Goal: Task Accomplishment & Management: Manage account settings

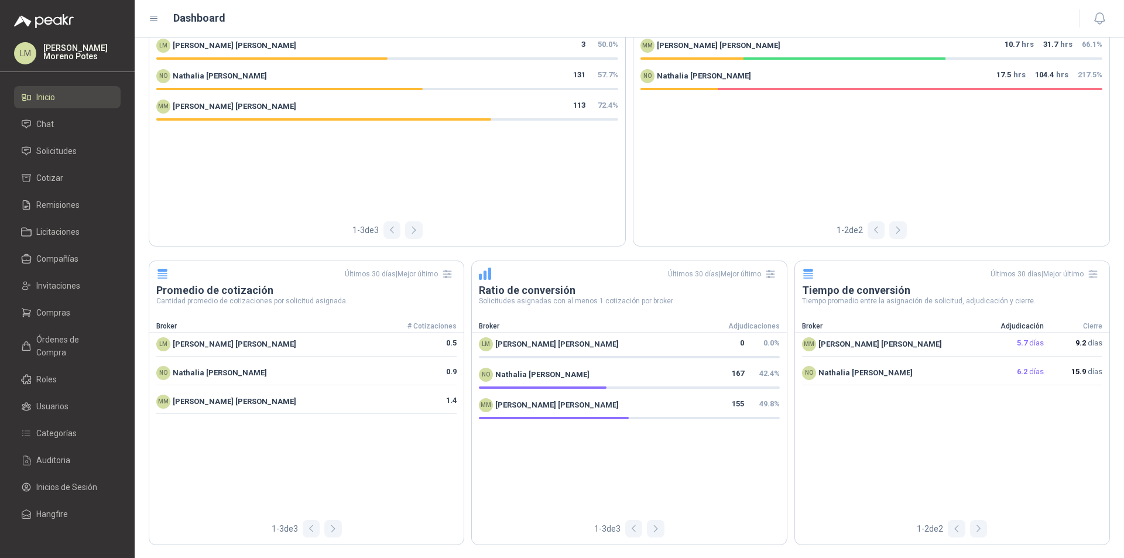
scroll to position [649, 0]
click at [71, 150] on span "Solicitudes" at bounding box center [56, 151] width 40 height 13
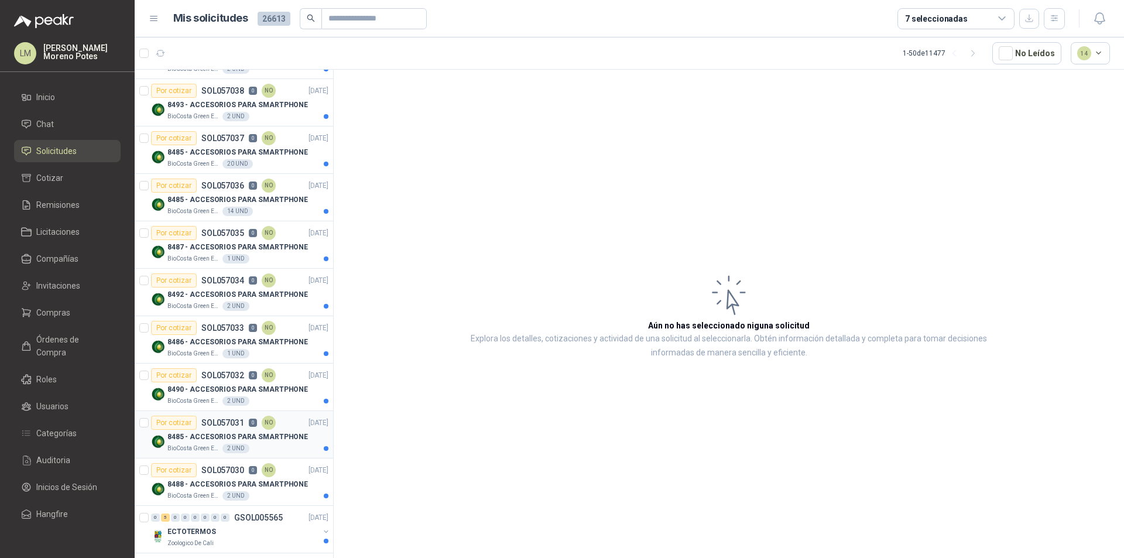
scroll to position [176, 0]
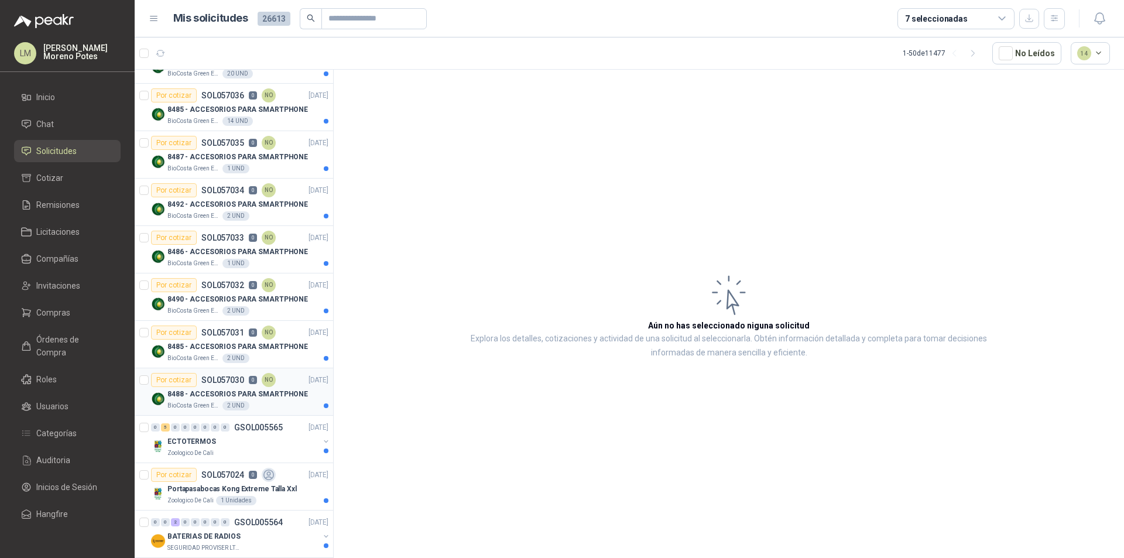
click at [245, 392] on p "8488 - ACCESORIOS PARA SMARTPHONE" at bounding box center [237, 394] width 140 height 11
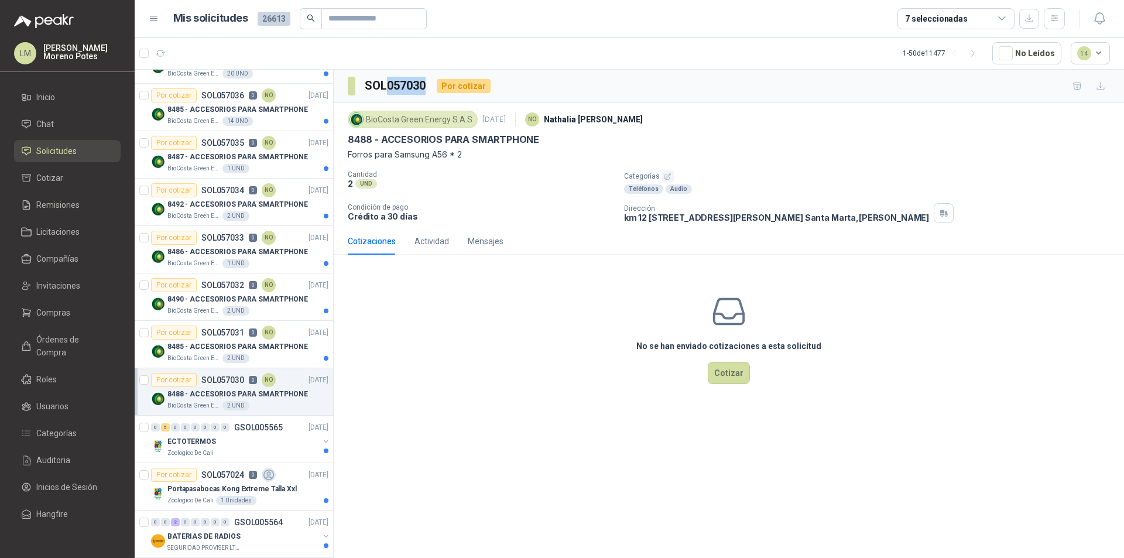
drag, startPoint x: 432, startPoint y: 88, endPoint x: 387, endPoint y: 83, distance: 44.7
click at [387, 83] on div "SOL057030 Por cotizar" at bounding box center [419, 86] width 143 height 19
copy h3 "057030"
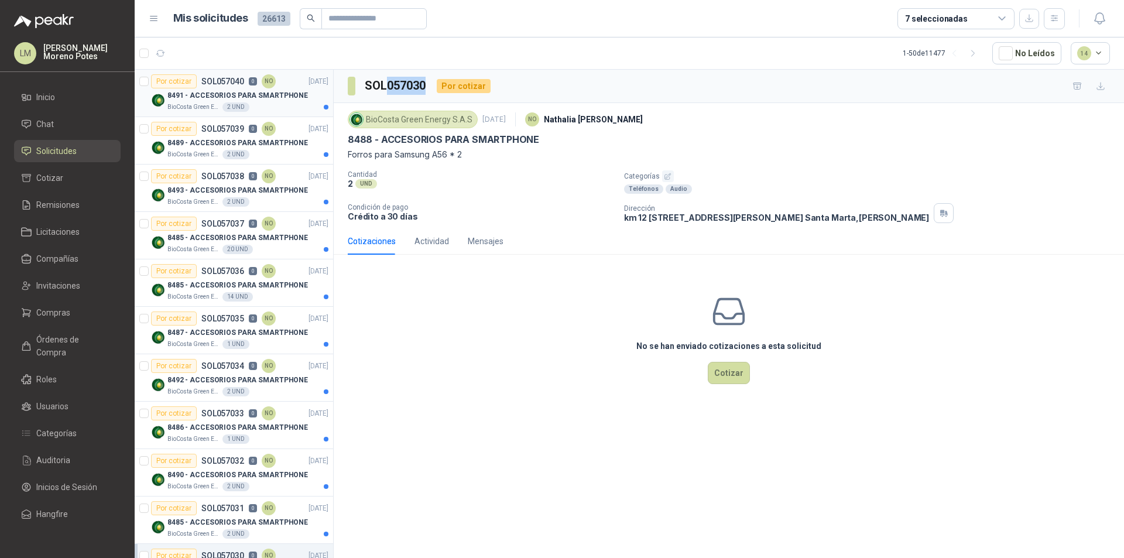
click at [263, 98] on p "8491 - ACCESORIOS PARA SMARTPHONE" at bounding box center [237, 95] width 140 height 11
drag, startPoint x: 424, startPoint y: 87, endPoint x: 389, endPoint y: 83, distance: 35.9
click at [389, 83] on h3 "SOL057040" at bounding box center [396, 86] width 63 height 18
copy h3 "057040"
click at [162, 54] on icon "button" at bounding box center [161, 54] width 10 height 10
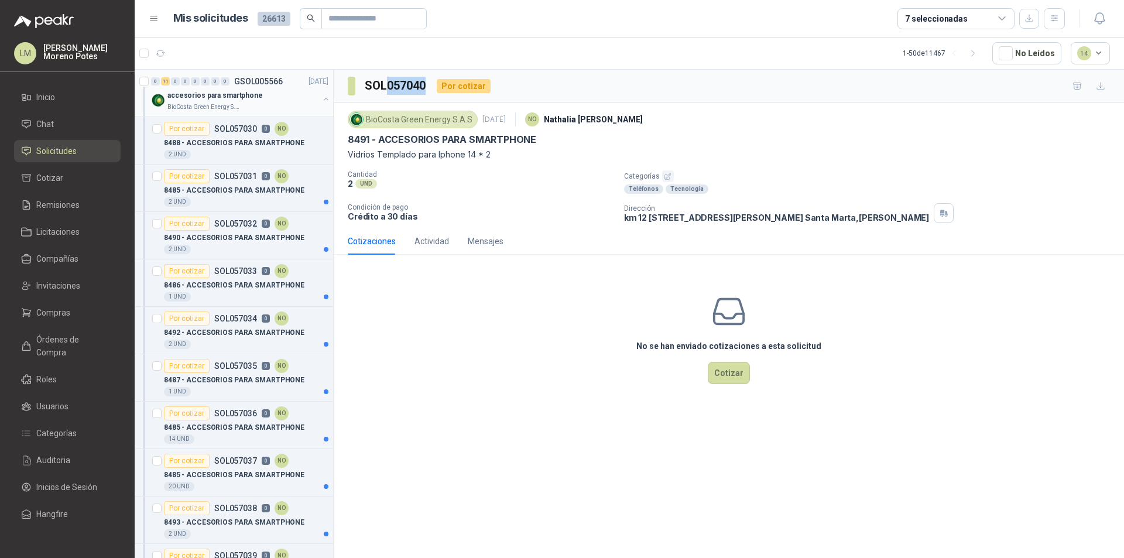
click at [321, 101] on button "button" at bounding box center [325, 98] width 9 height 9
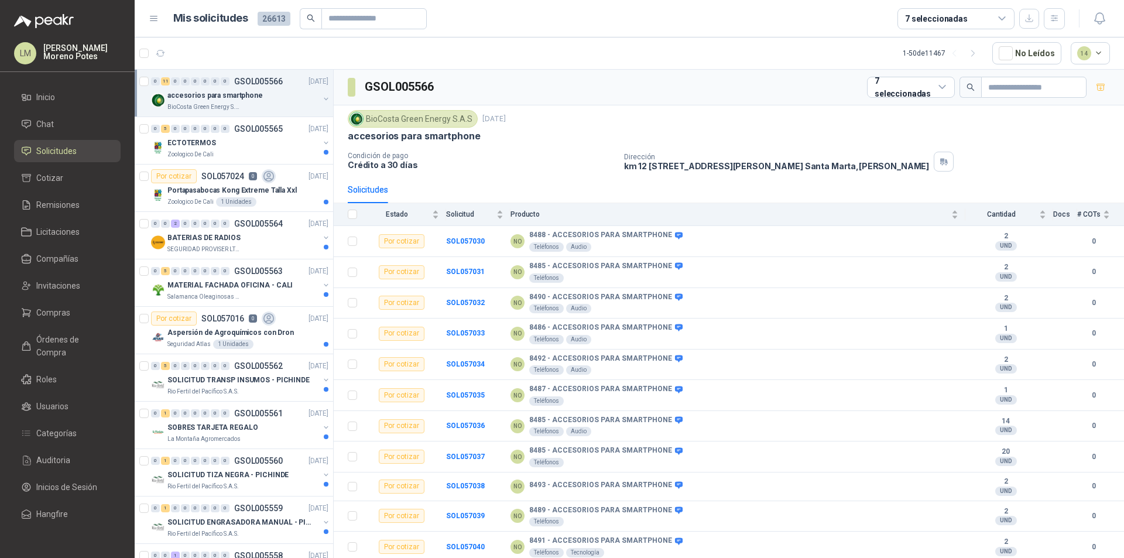
click at [246, 101] on div "accesorios para smartphone" at bounding box center [243, 95] width 152 height 14
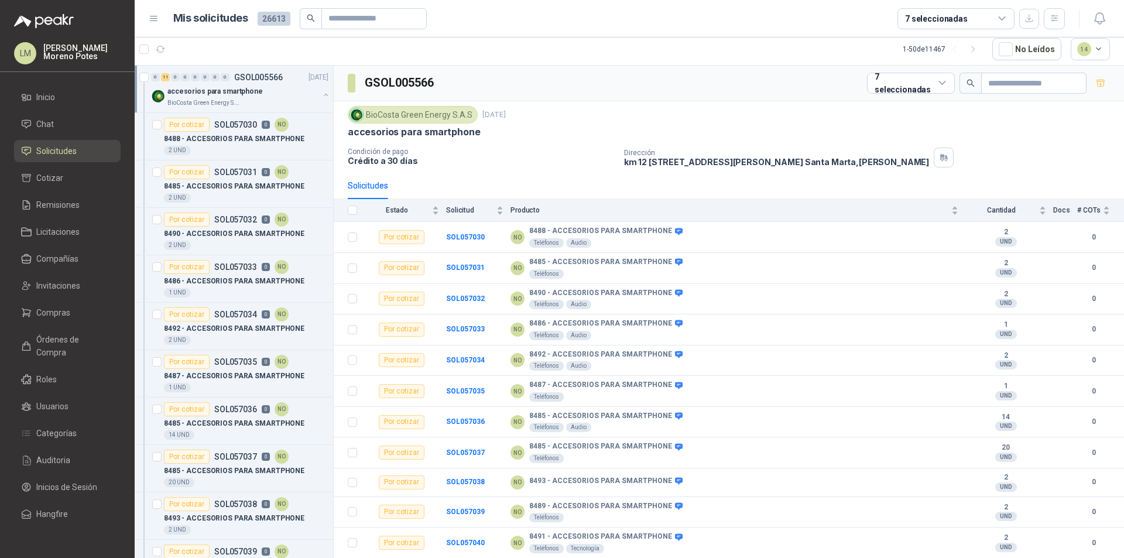
click at [321, 96] on button "button" at bounding box center [325, 94] width 9 height 9
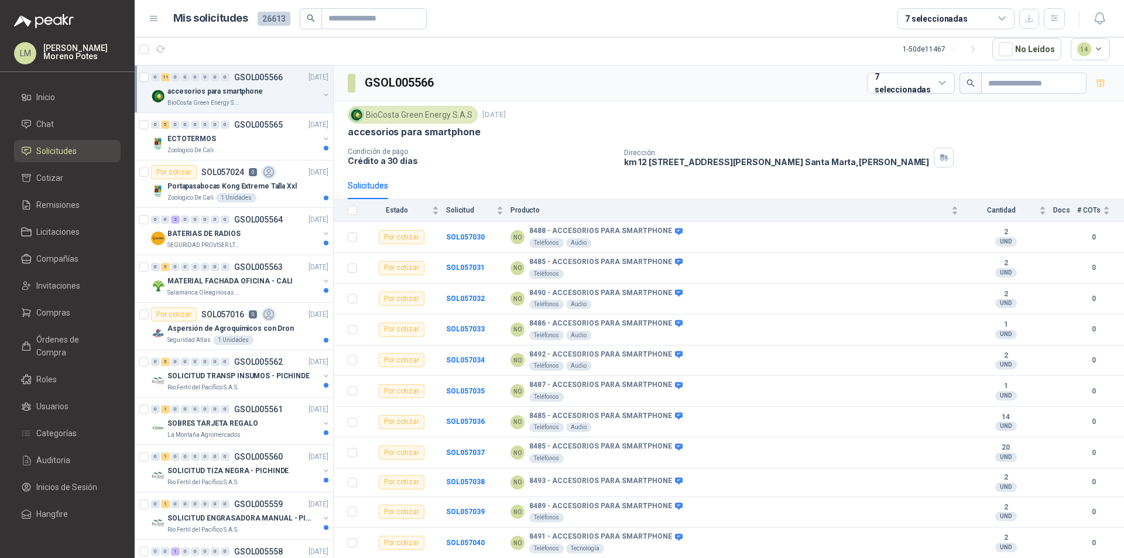
click at [321, 95] on button "button" at bounding box center [325, 94] width 9 height 9
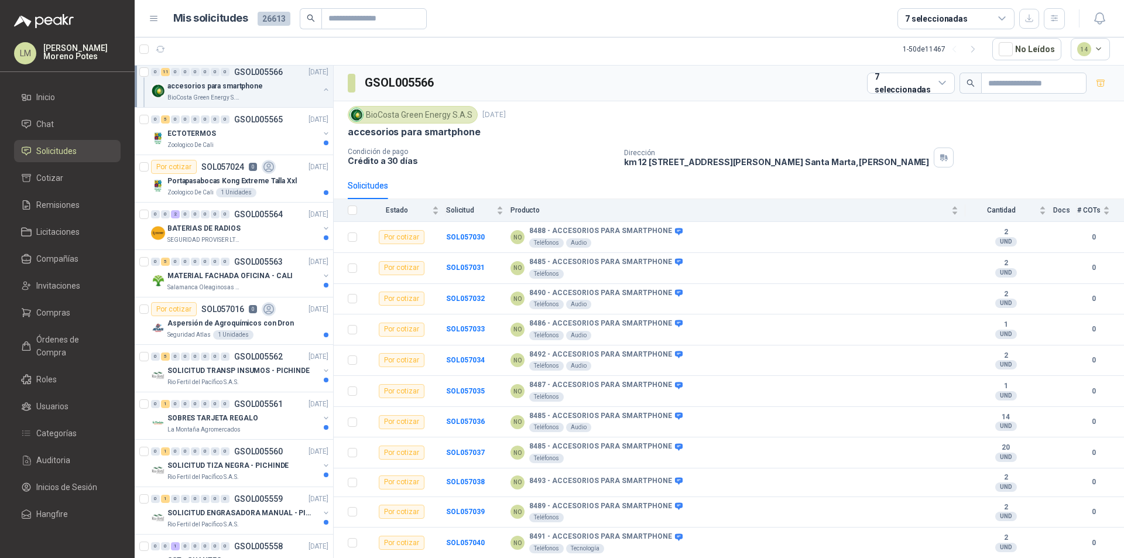
scroll to position [176, 0]
